Goal: Browse casually: Explore the website without a specific task or goal

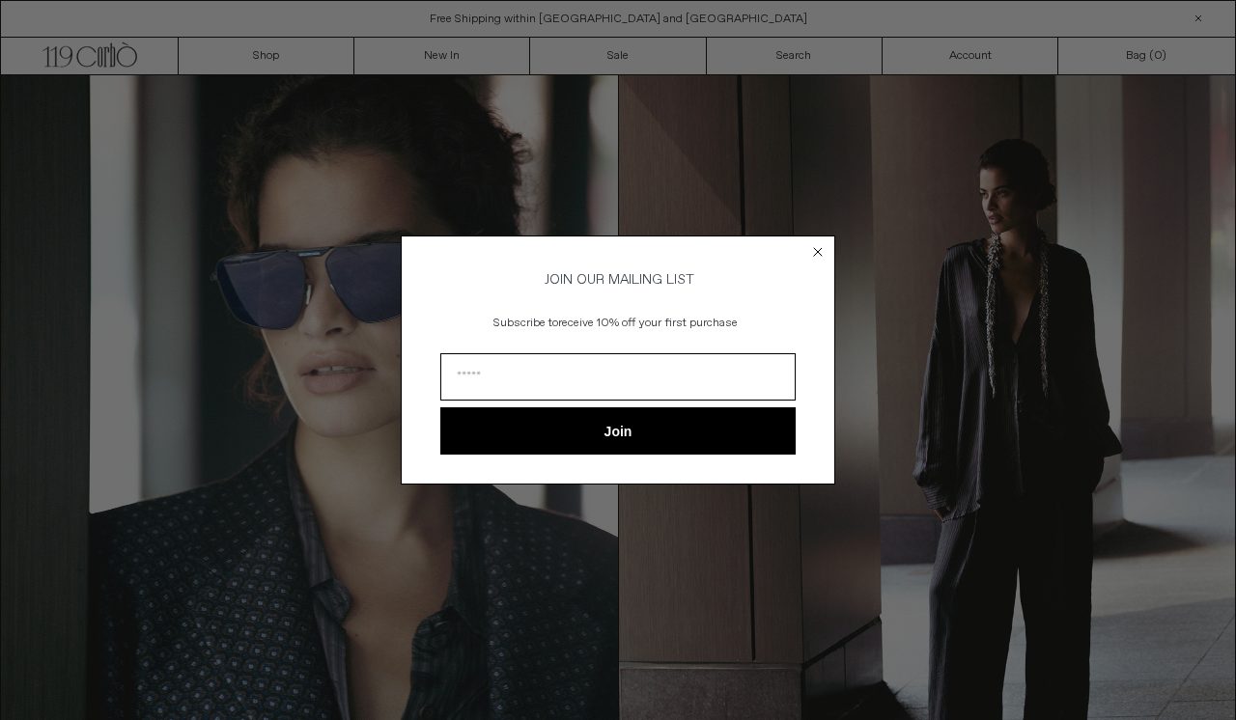
click at [815, 247] on circle "Close dialog" at bounding box center [818, 251] width 18 height 18
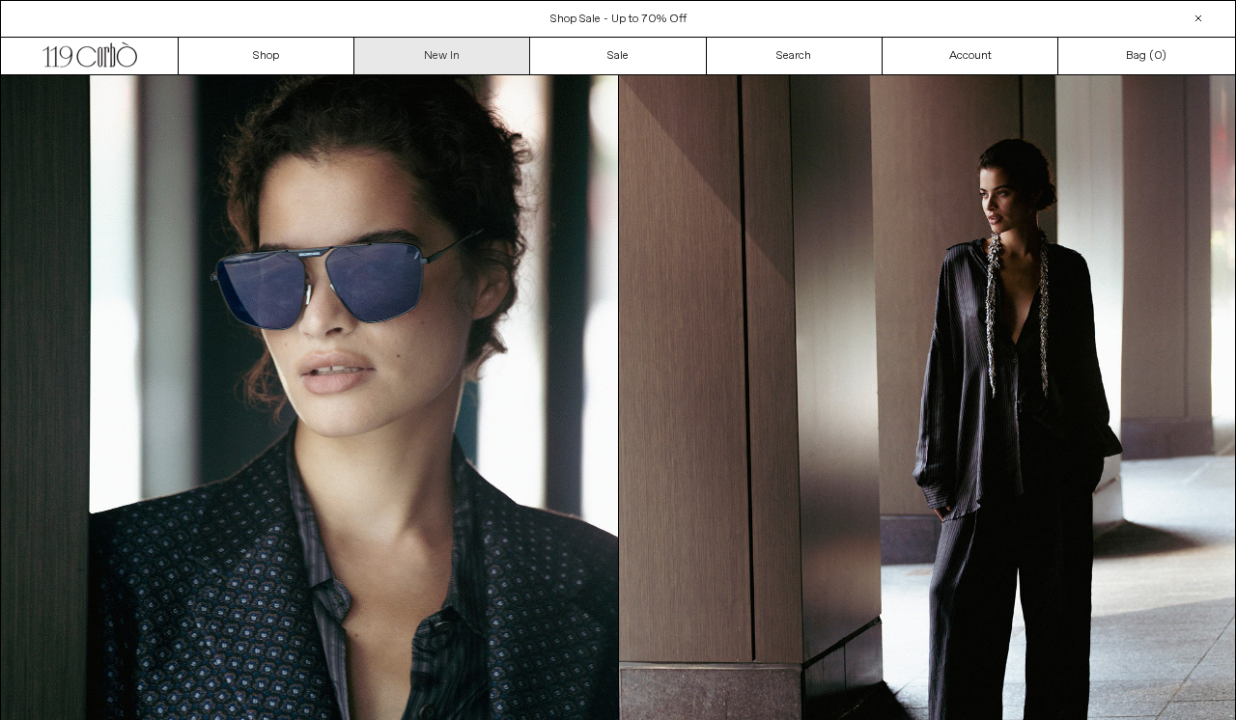
click at [464, 48] on link "New In" at bounding box center [442, 56] width 176 height 37
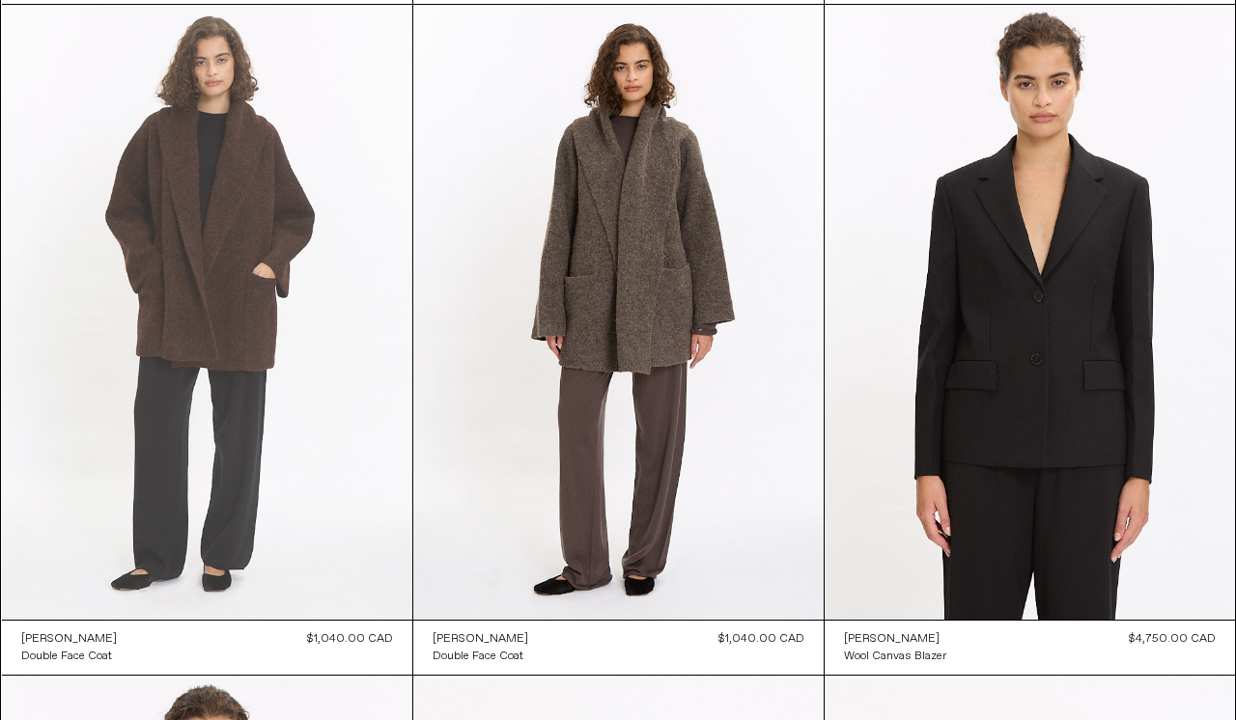
scroll to position [782, 0]
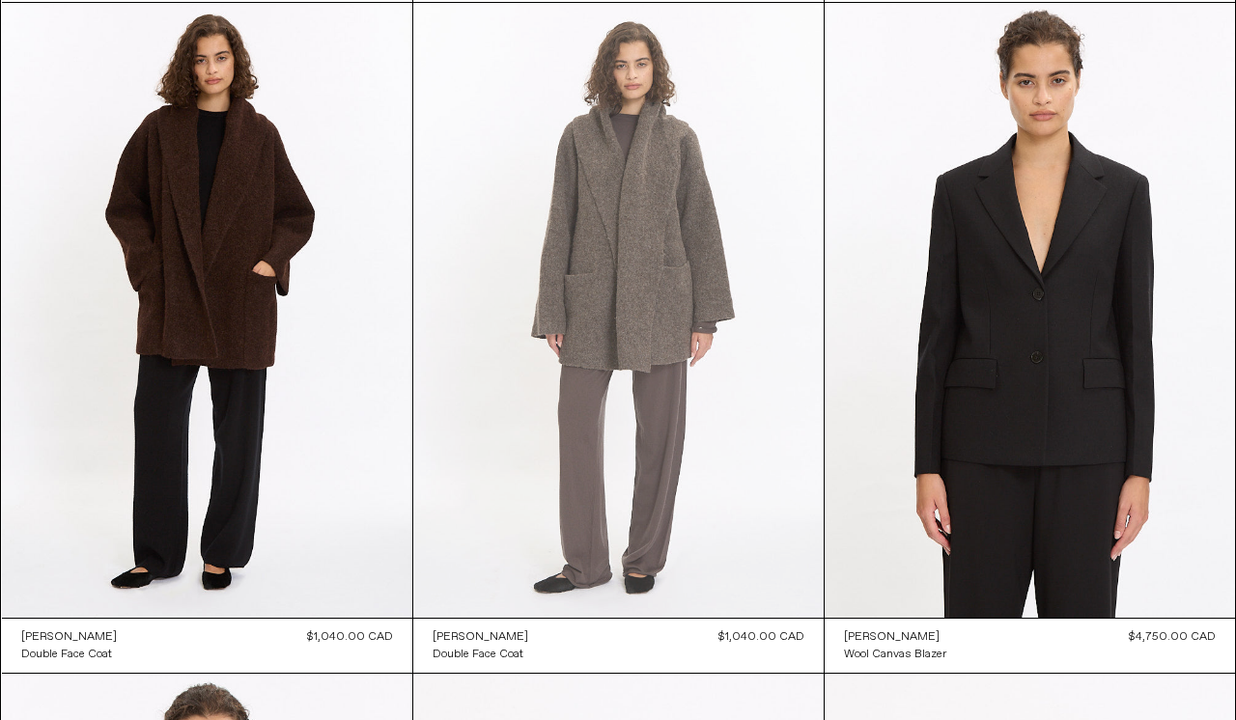
click at [627, 275] on at bounding box center [618, 311] width 410 height 616
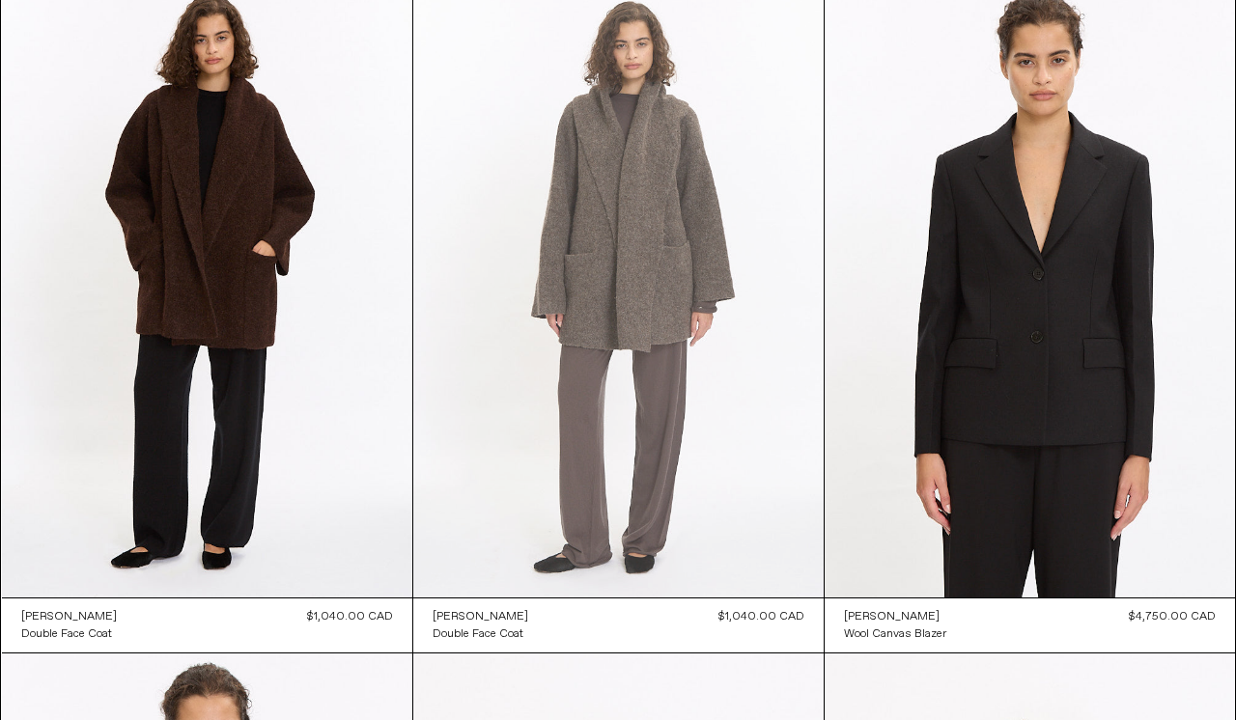
scroll to position [804, 0]
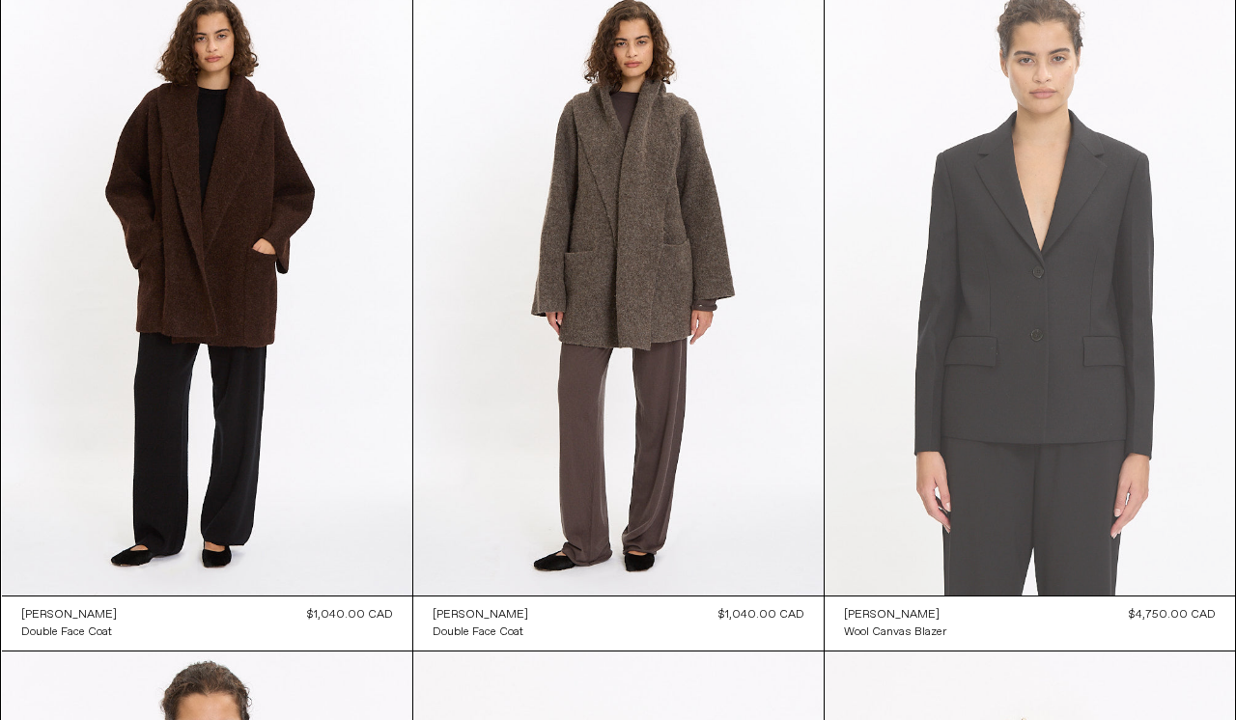
click at [1079, 355] on at bounding box center [1030, 289] width 410 height 616
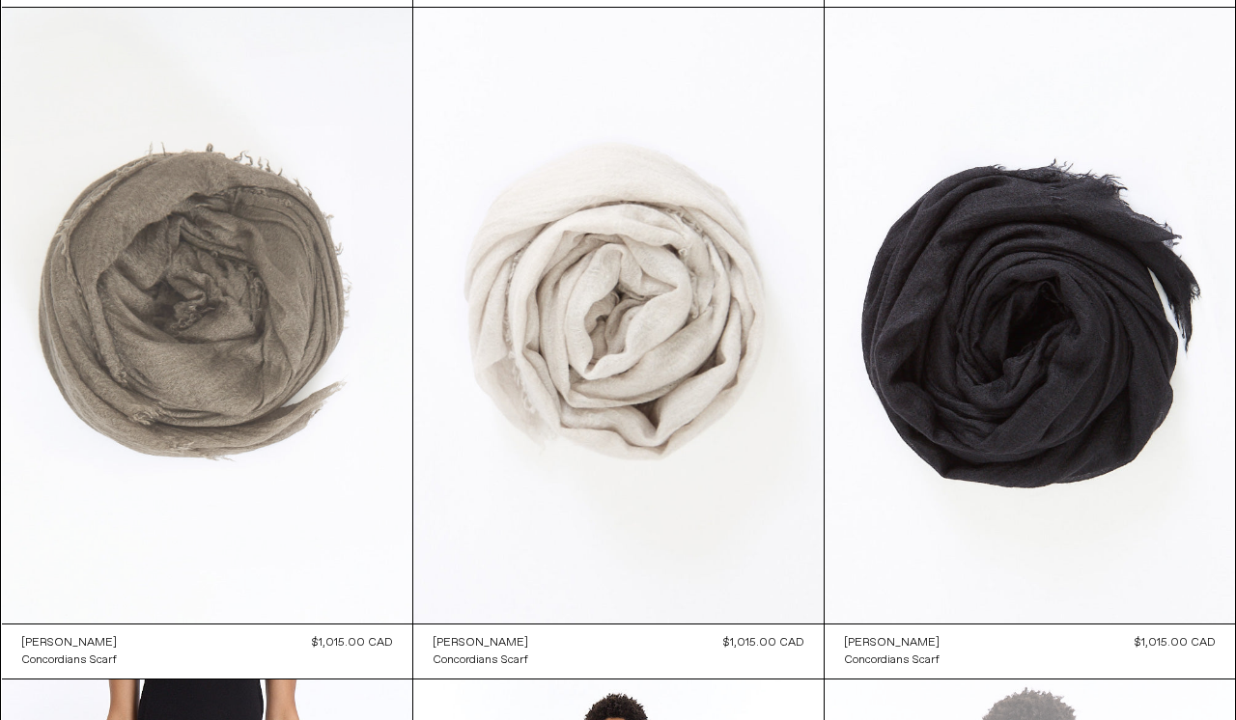
scroll to position [14883, 0]
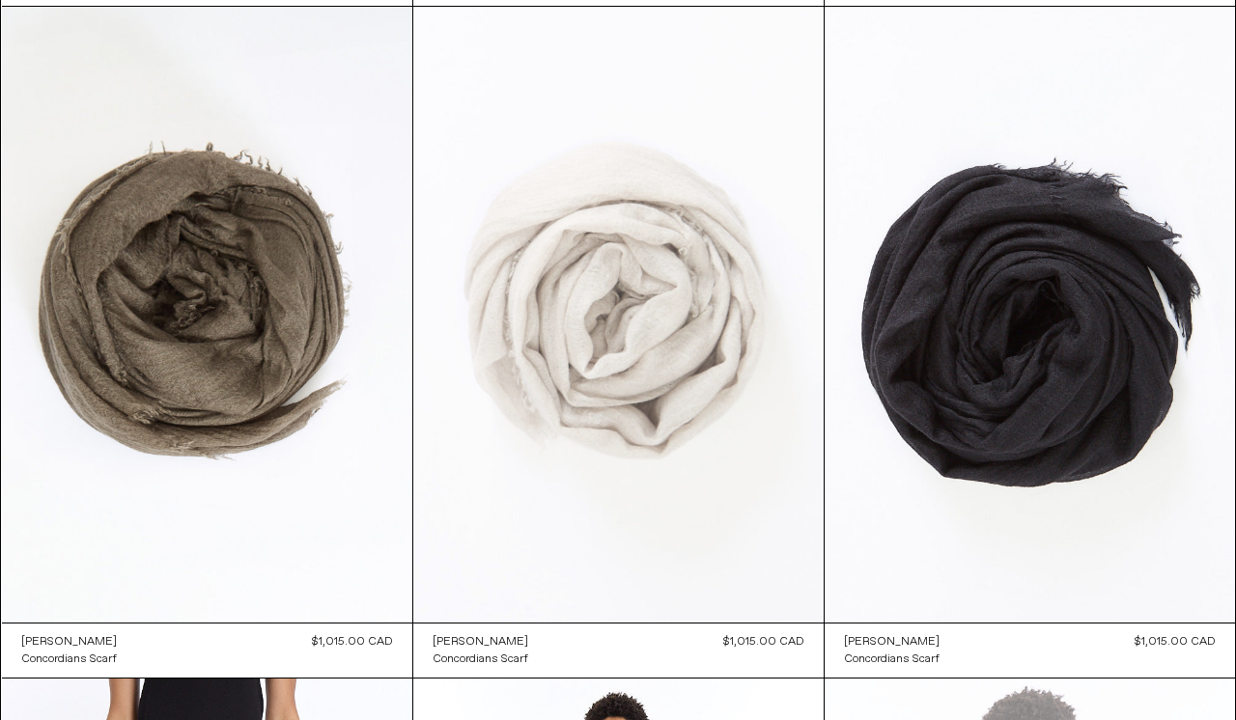
click at [768, 360] on at bounding box center [618, 315] width 410 height 616
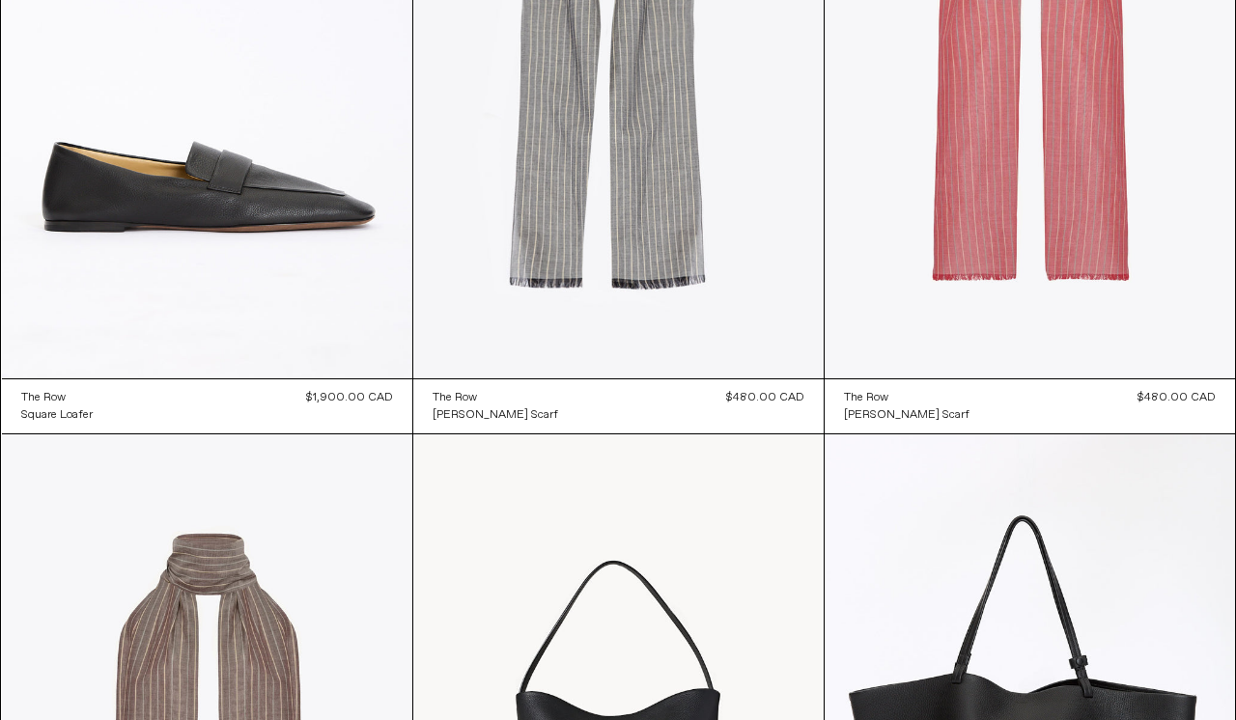
scroll to position [23702, 0]
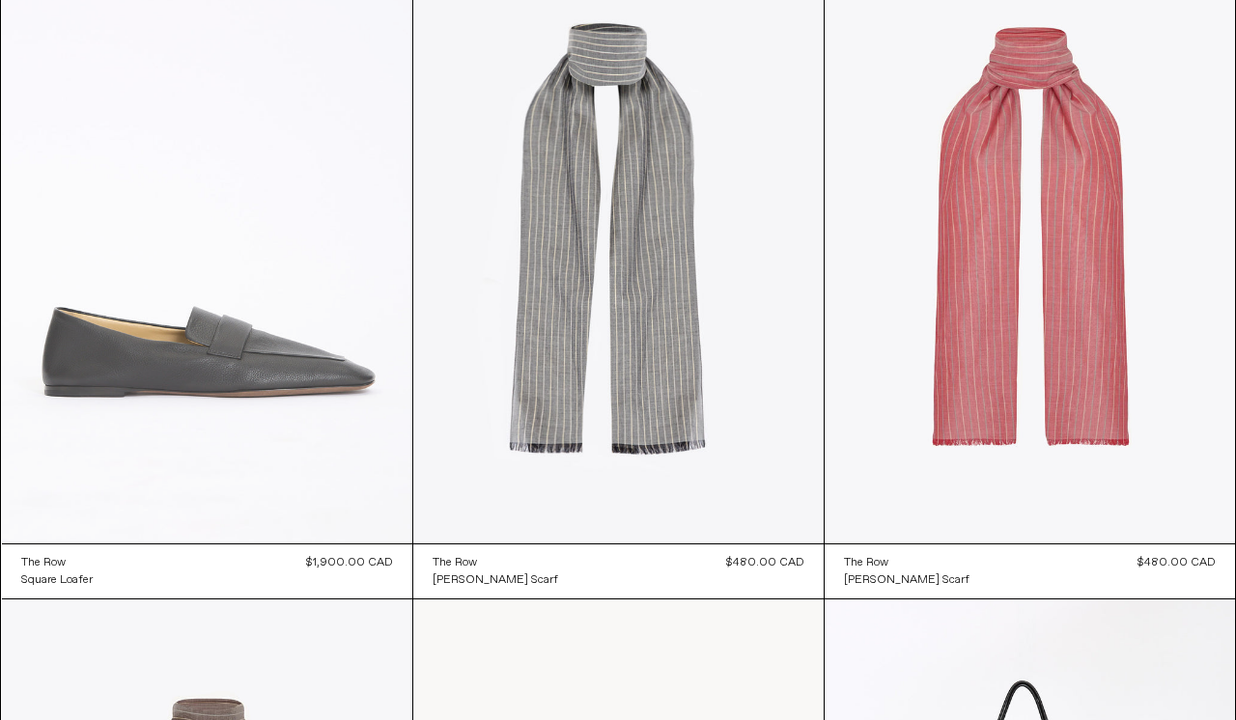
click at [242, 386] on at bounding box center [207, 237] width 410 height 616
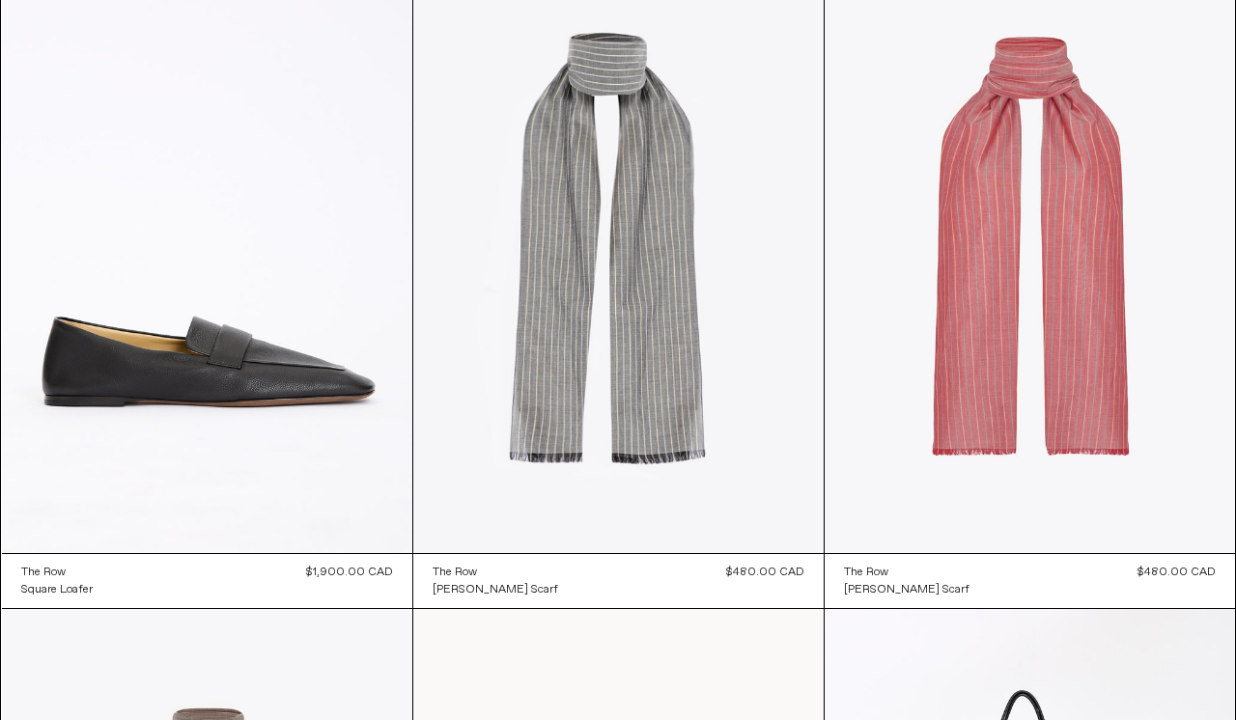
scroll to position [23689, 0]
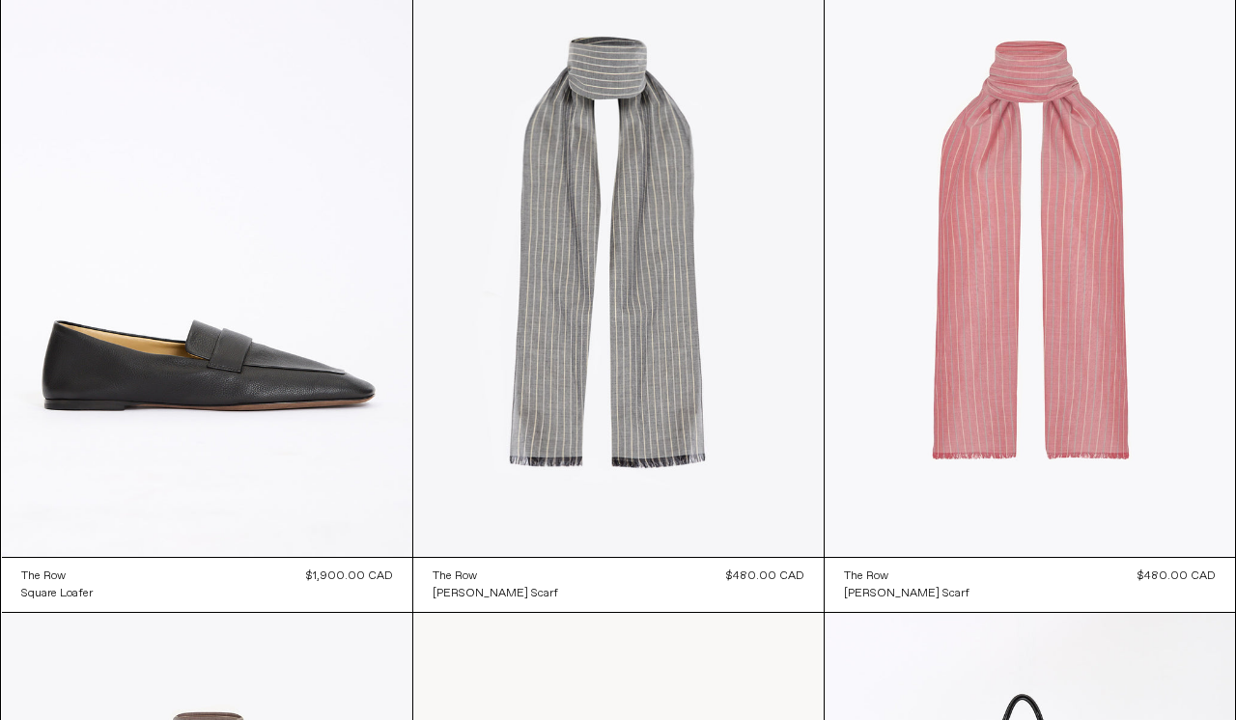
click at [1101, 326] on at bounding box center [1030, 250] width 410 height 616
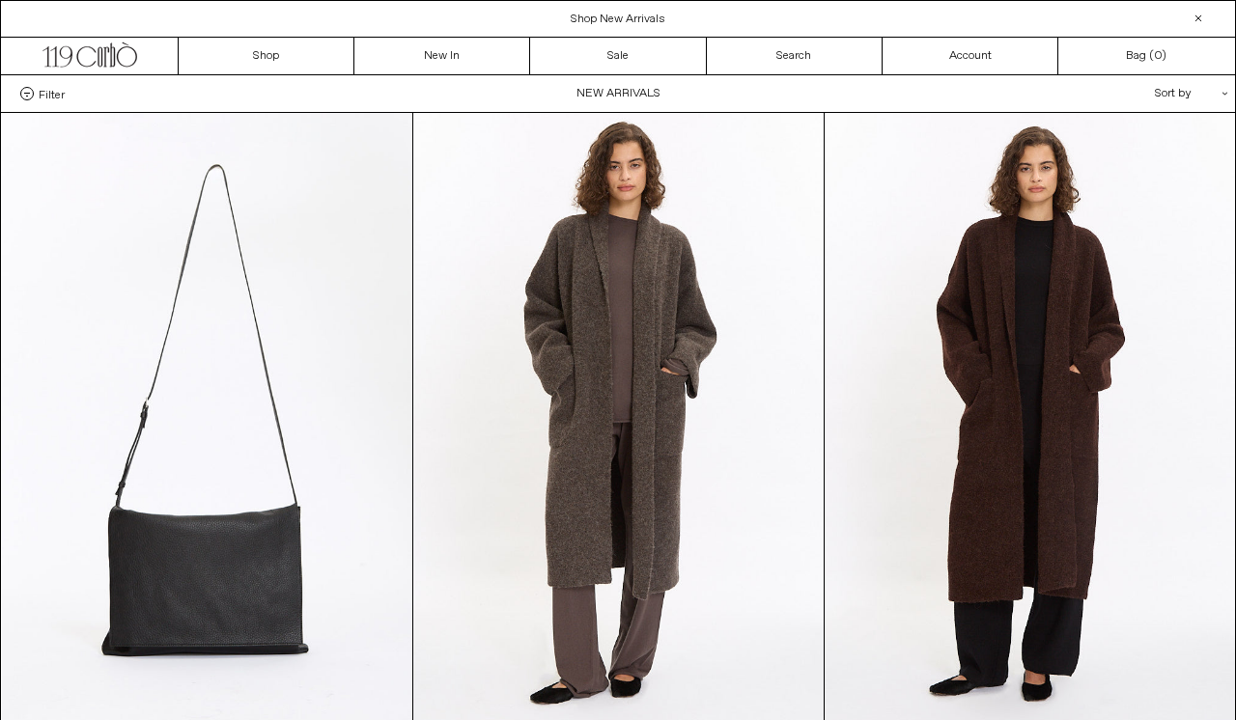
scroll to position [0, 0]
click at [654, 61] on link "Sale" at bounding box center [618, 56] width 176 height 37
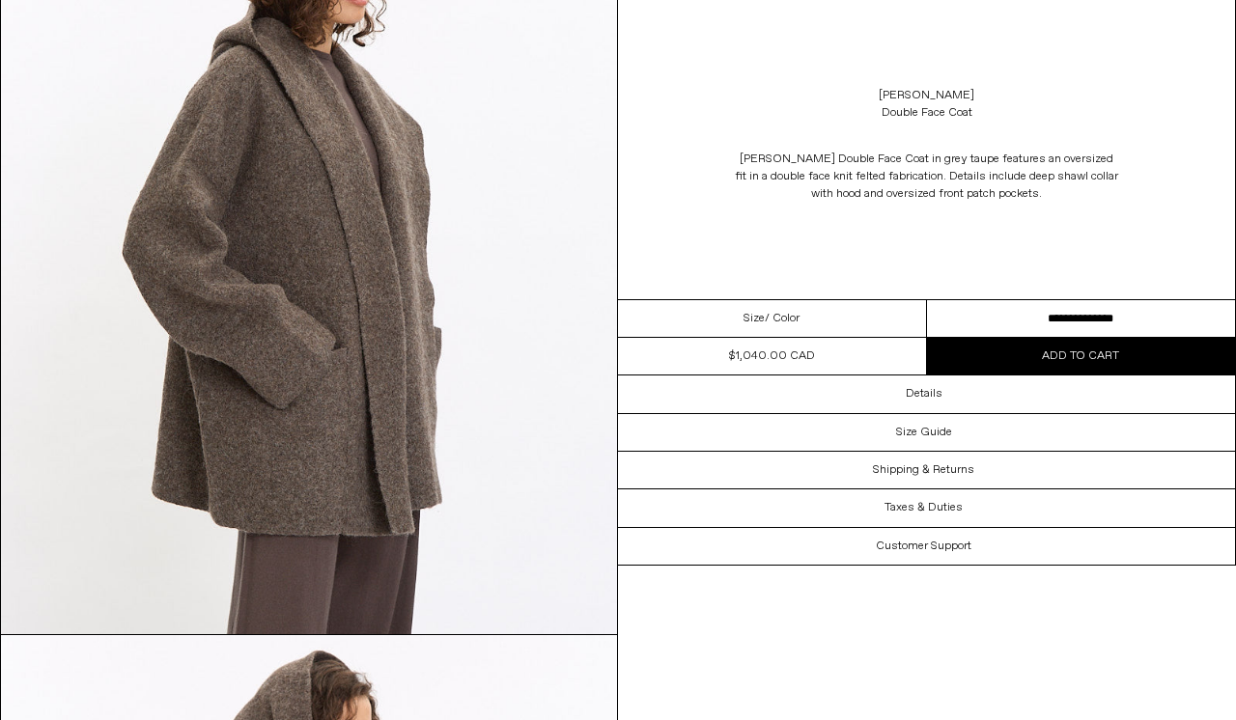
scroll to position [1797, 0]
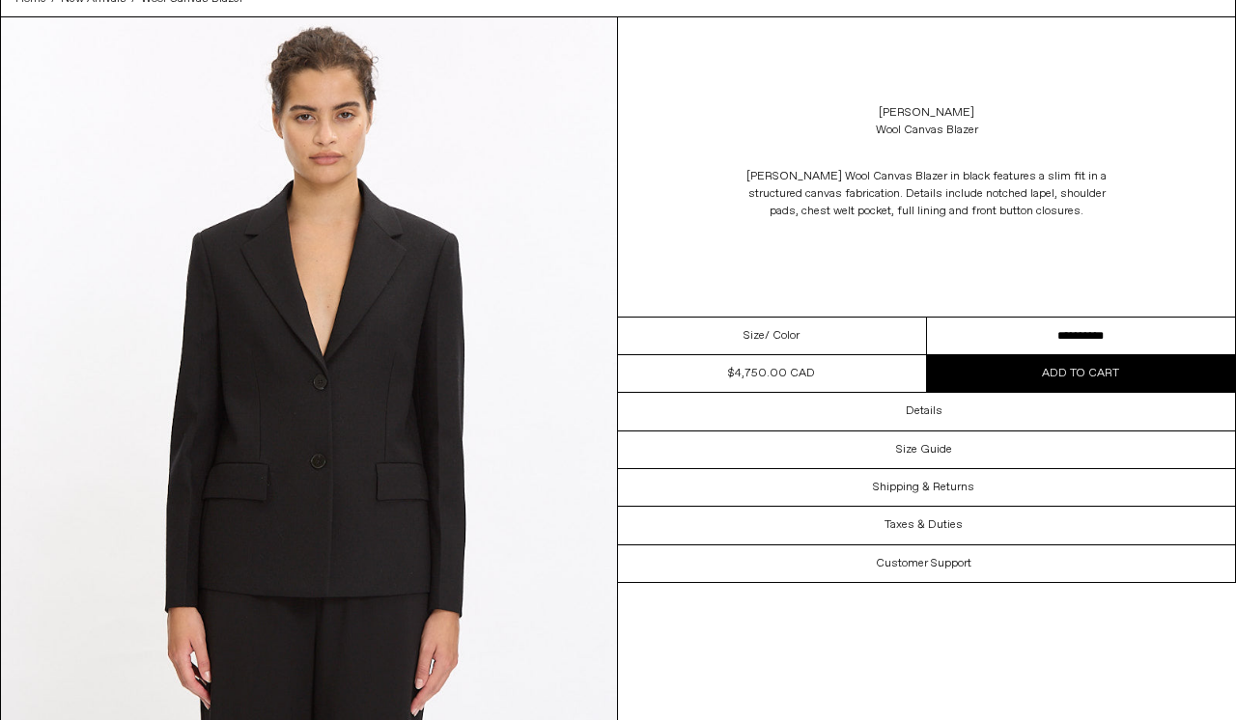
scroll to position [96, 0]
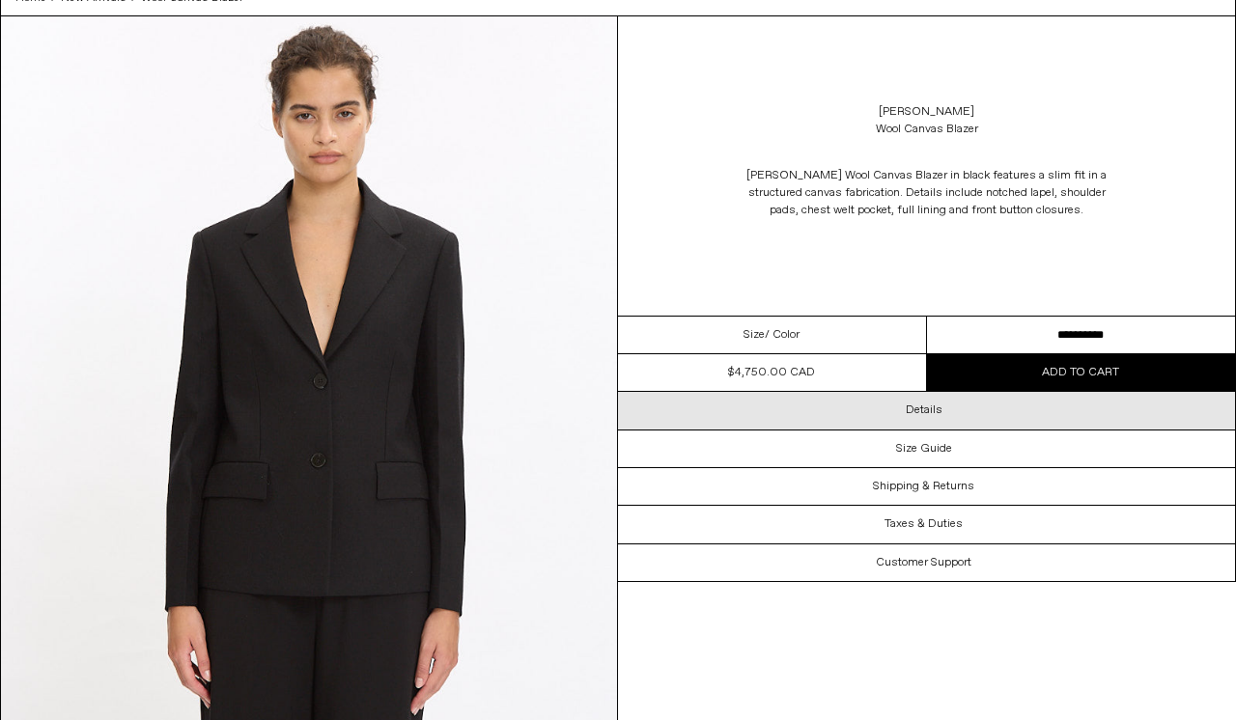
click at [964, 417] on div "Details" at bounding box center [926, 410] width 617 height 37
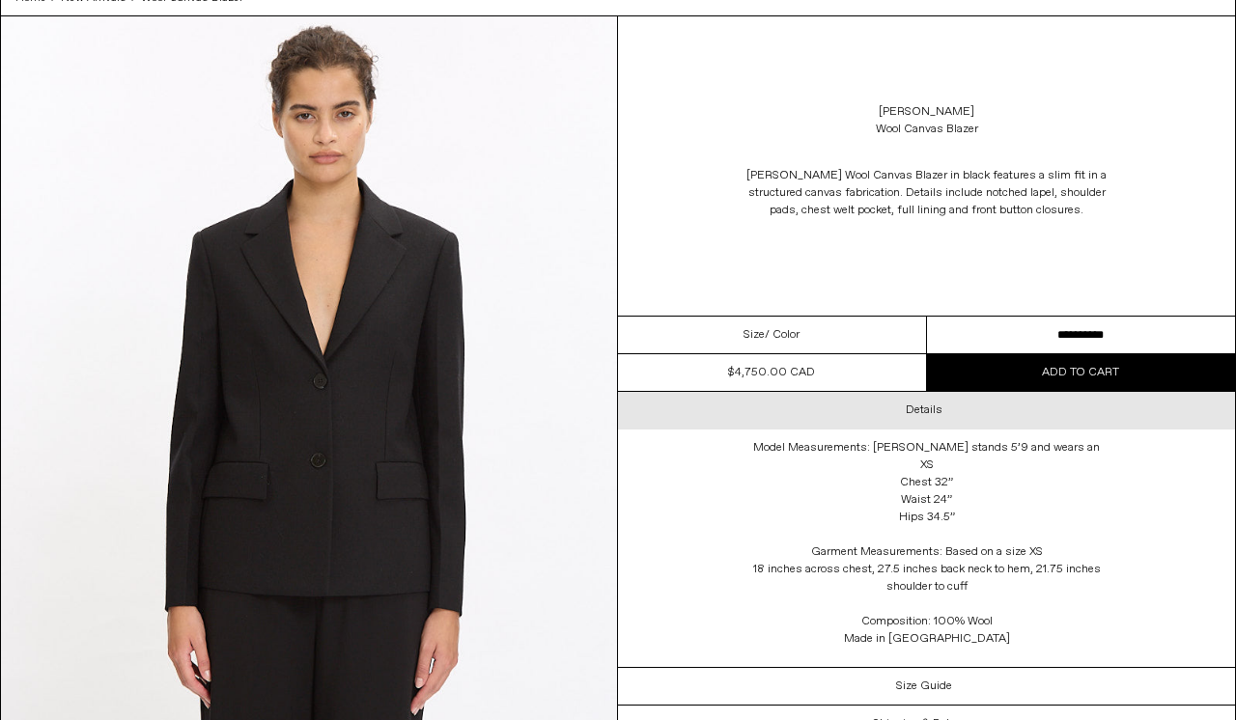
click at [965, 415] on div "Details" at bounding box center [926, 410] width 617 height 37
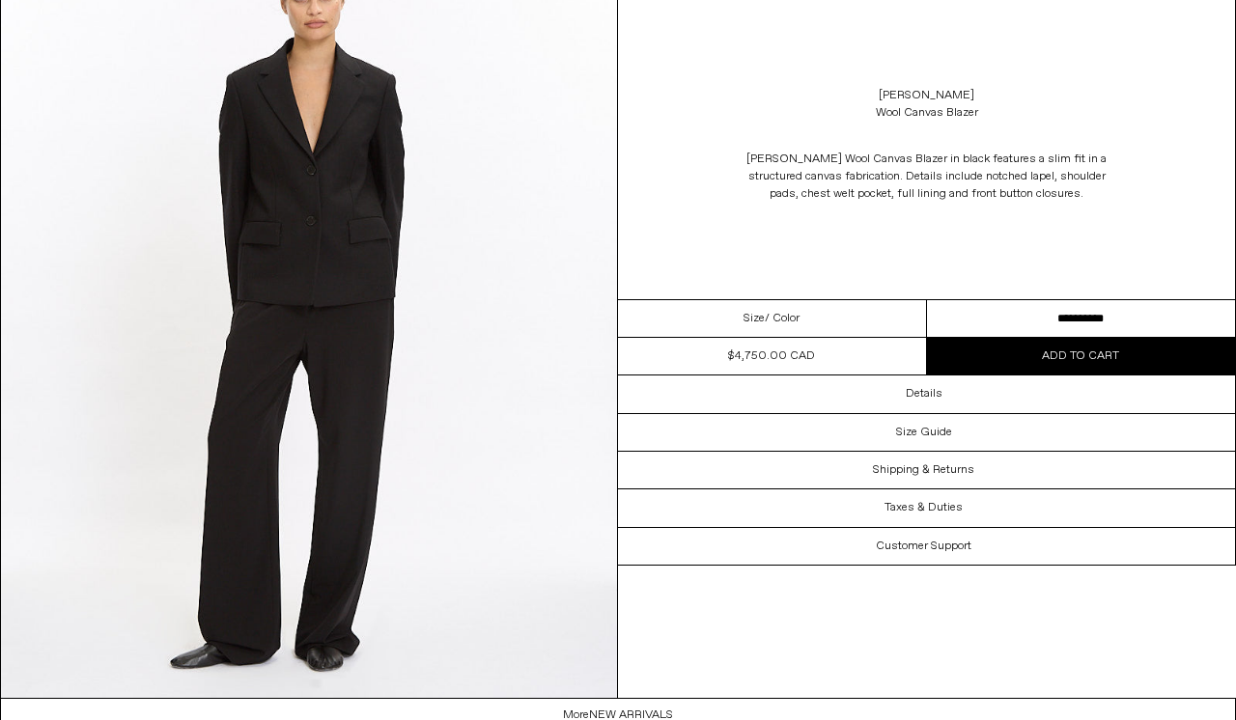
scroll to position [2506, 0]
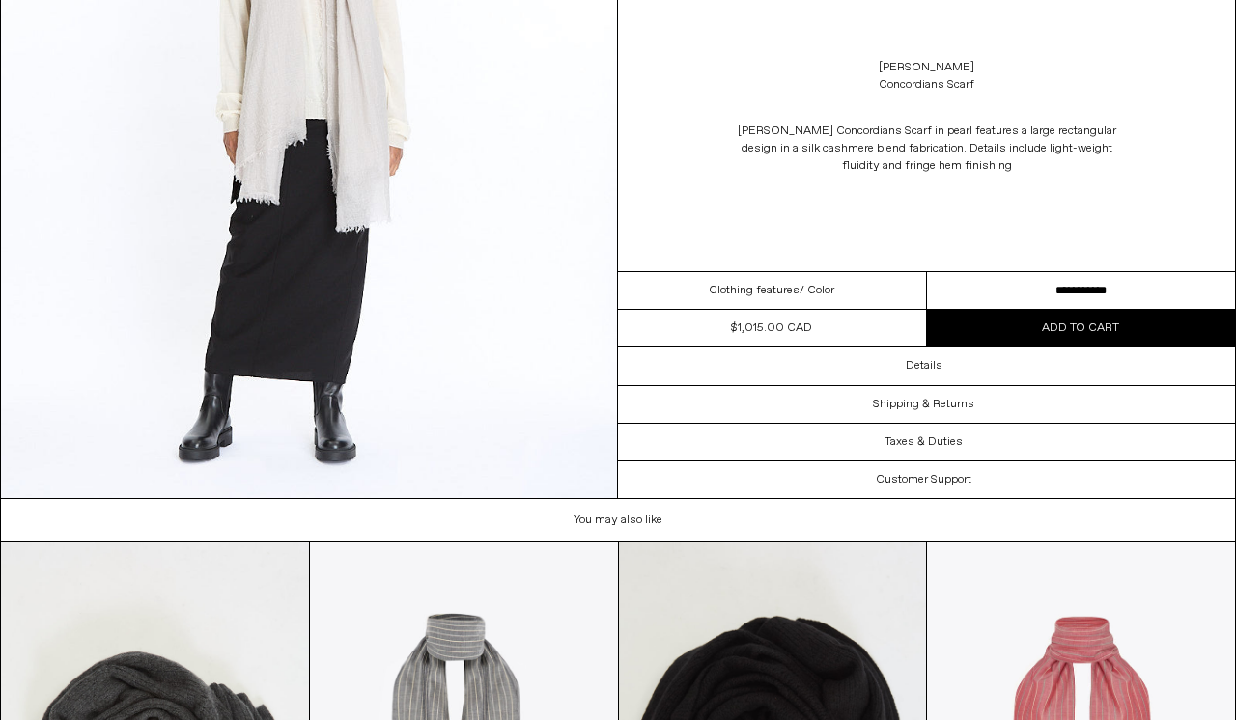
scroll to position [1172, 0]
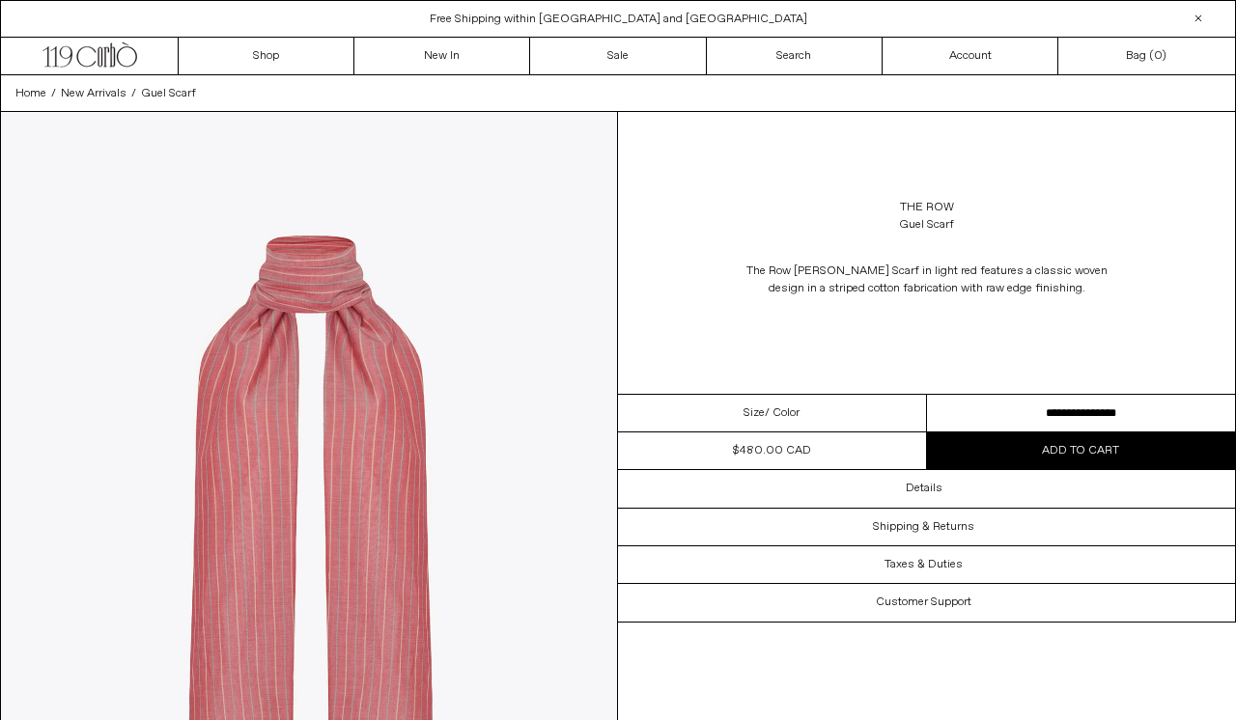
click at [447, 519] on img at bounding box center [309, 497] width 616 height 771
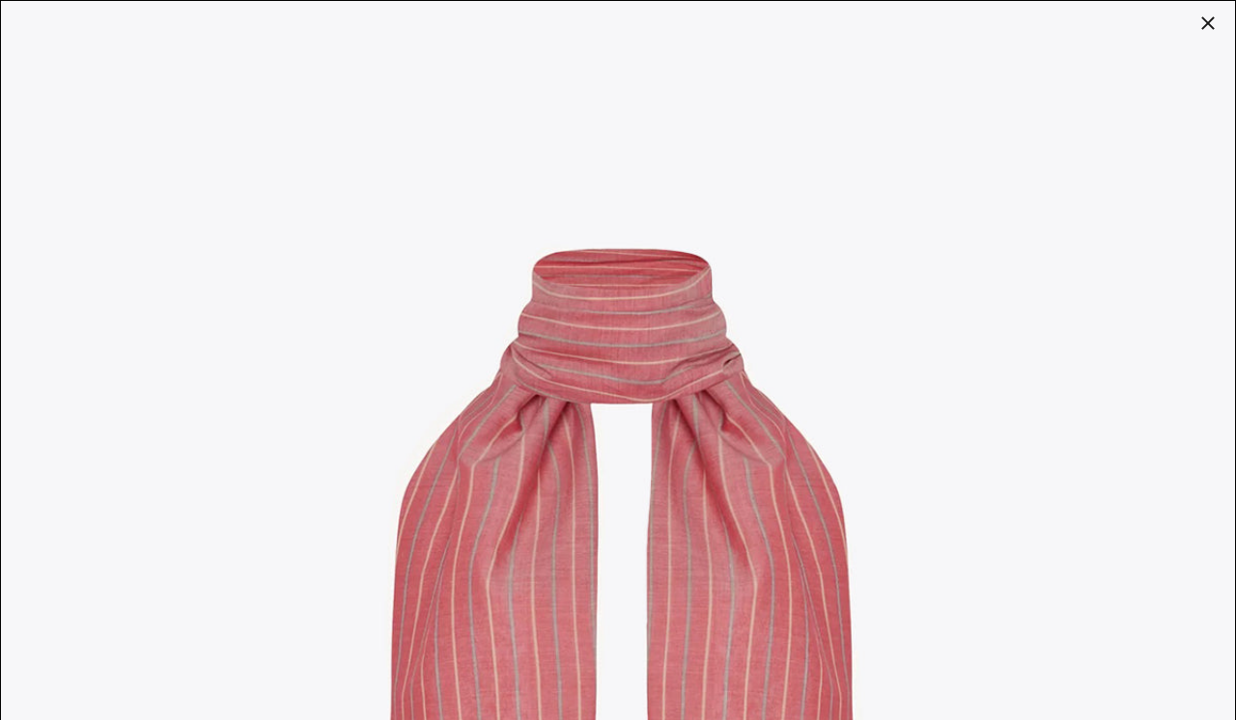
click at [1208, 24] on div at bounding box center [1208, 23] width 27 height 27
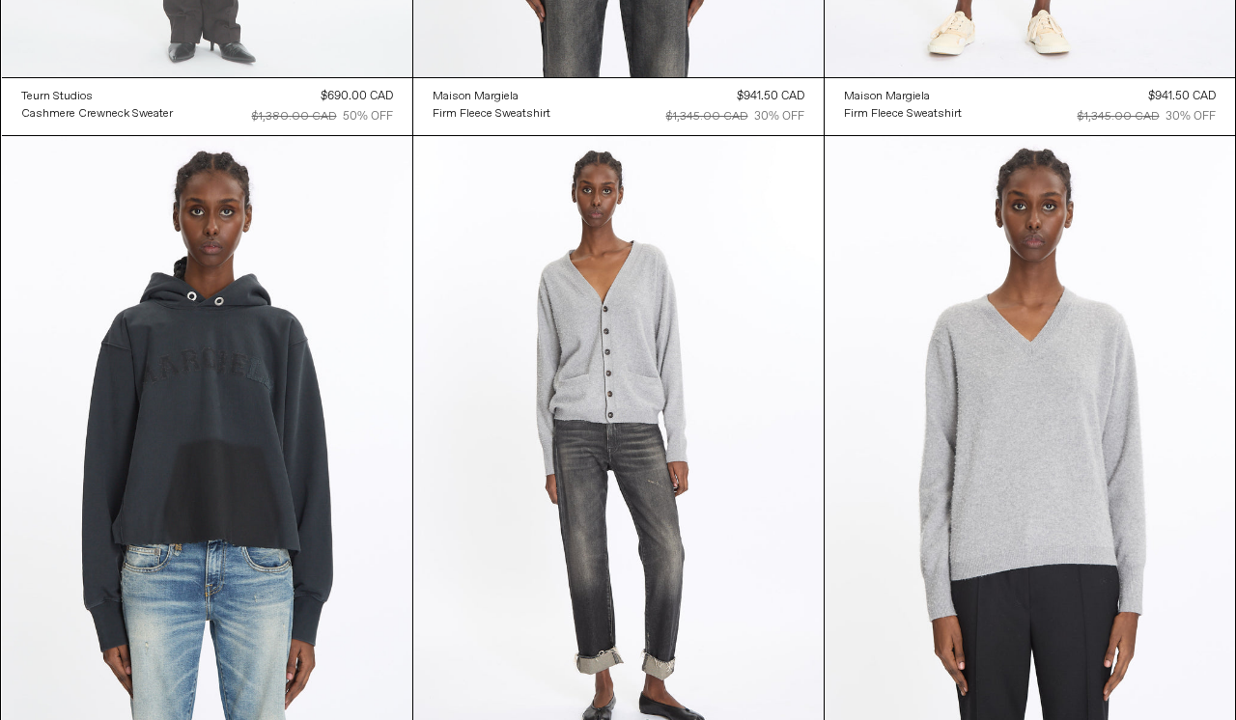
scroll to position [25613, 0]
